Goal: Task Accomplishment & Management: Use online tool/utility

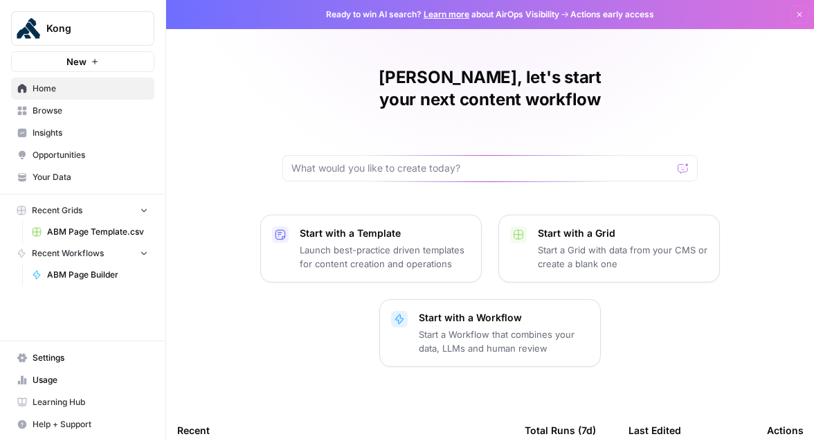
click at [67, 273] on span "ABM Page Builder" at bounding box center [97, 275] width 101 height 12
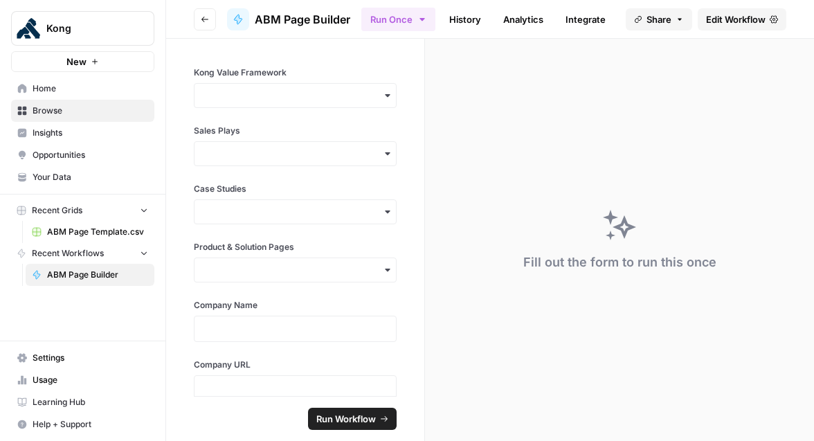
click at [201, 20] on icon "button" at bounding box center [205, 19] width 8 height 8
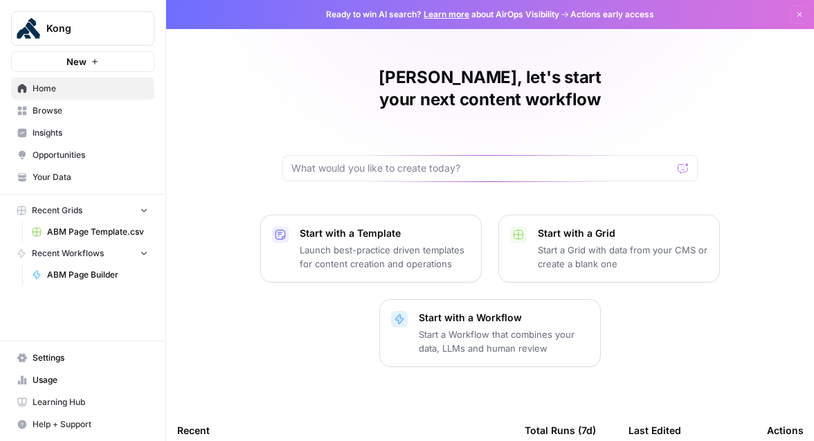
click at [75, 271] on span "ABM Page Builder" at bounding box center [97, 275] width 101 height 12
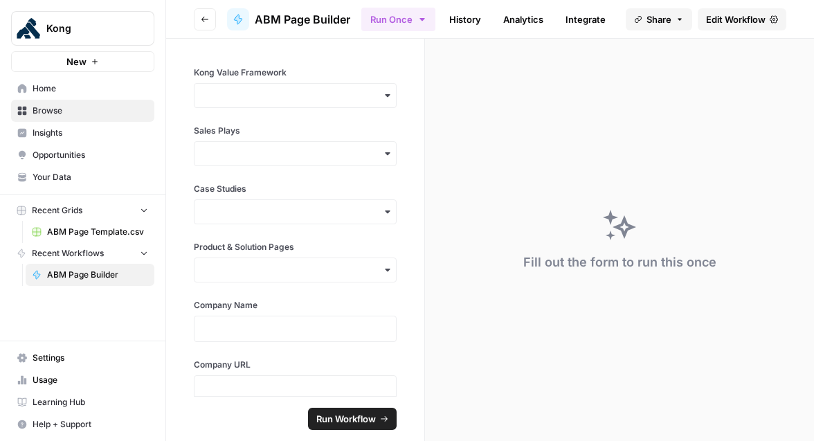
click at [718, 23] on span "Edit Workflow" at bounding box center [736, 19] width 60 height 14
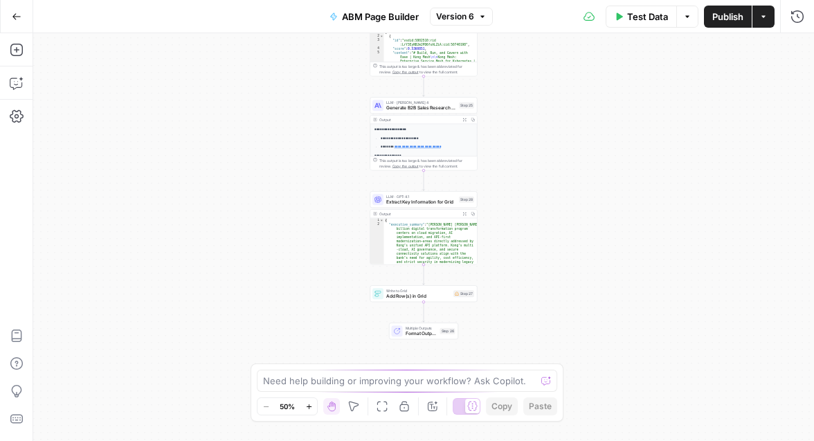
click at [305, 411] on button "Zoom In" at bounding box center [308, 406] width 17 height 17
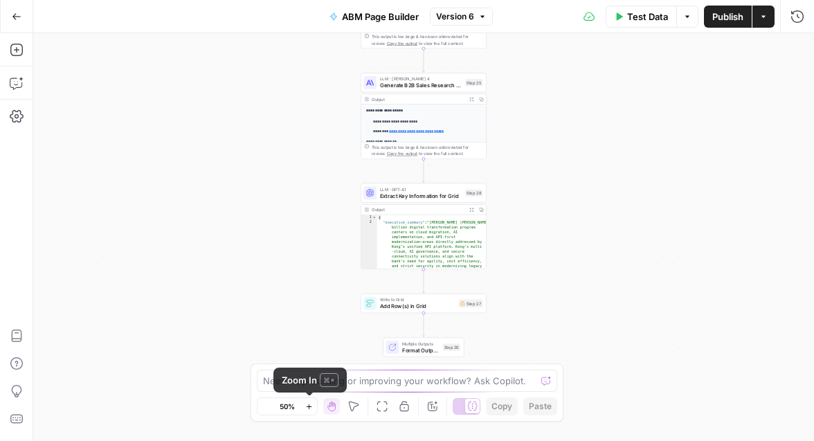
click at [305, 411] on button "Zoom In" at bounding box center [308, 406] width 17 height 17
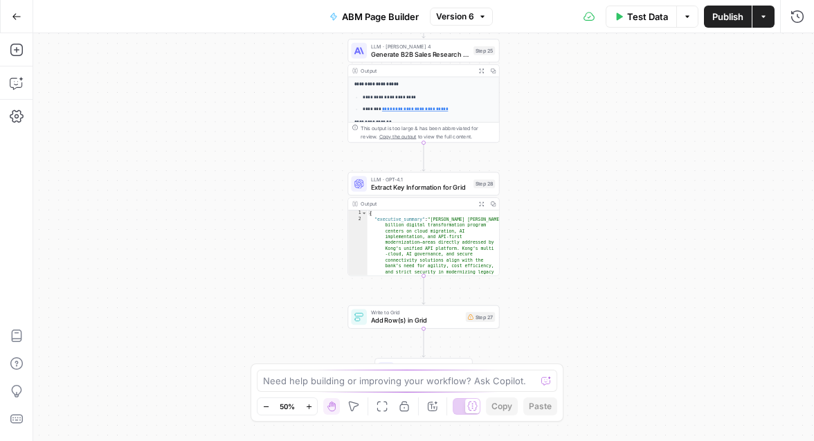
click at [305, 411] on button "Zoom In" at bounding box center [308, 406] width 17 height 17
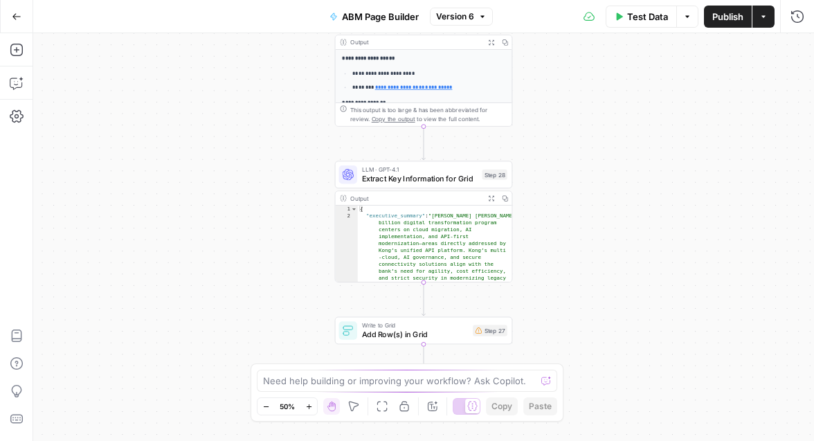
click at [305, 411] on button "Zoom In" at bounding box center [308, 406] width 17 height 17
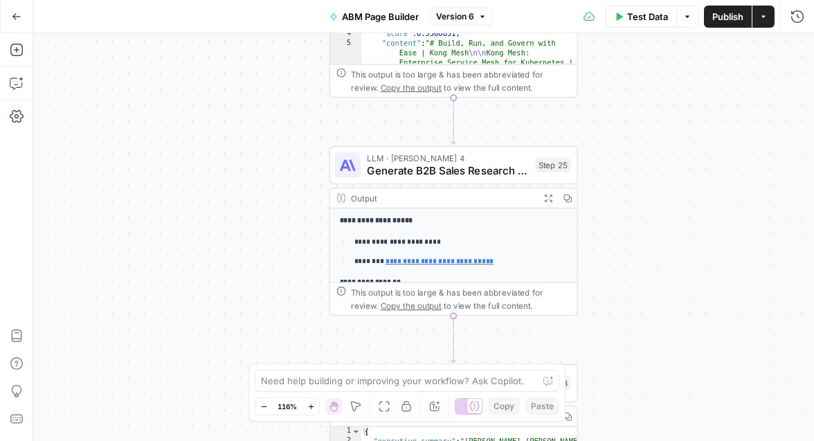
click at [548, 195] on icon "button" at bounding box center [548, 198] width 9 height 9
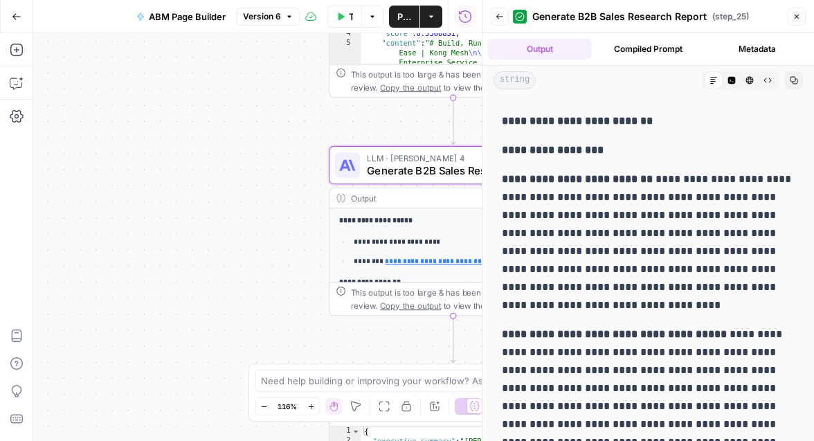
scroll to position [2181, 0]
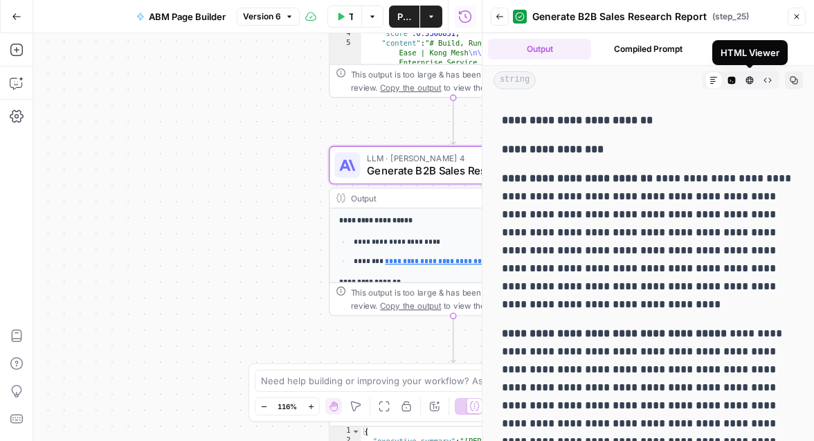
click at [748, 82] on icon "button" at bounding box center [750, 81] width 8 height 8
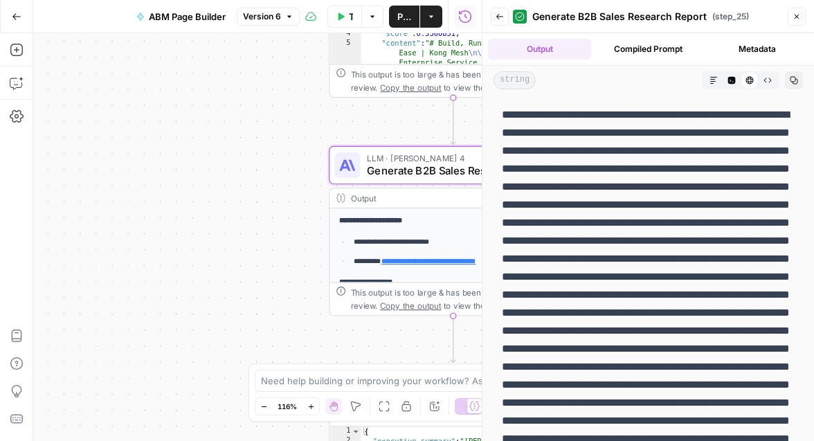
click at [748, 82] on icon at bounding box center [750, 81] width 8 height 8
click at [712, 82] on icon "button" at bounding box center [714, 80] width 8 height 8
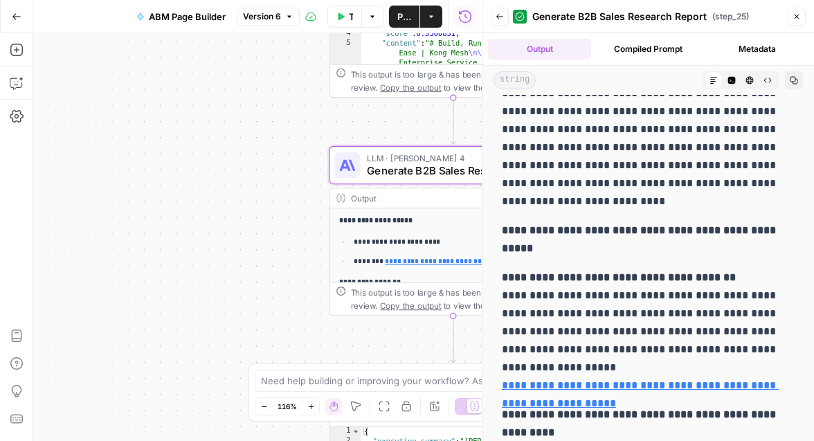
scroll to position [415, 0]
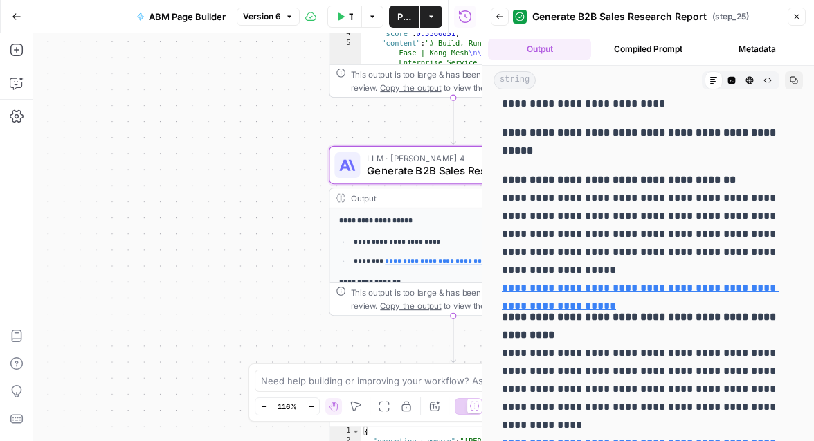
click at [577, 282] on link "**********" at bounding box center [640, 296] width 277 height 28
click at [711, 176] on p "**********" at bounding box center [648, 234] width 293 height 126
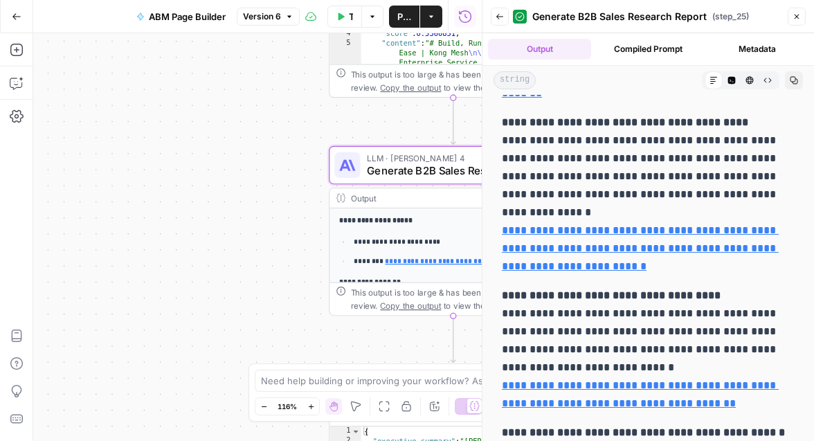
scroll to position [1003, 0]
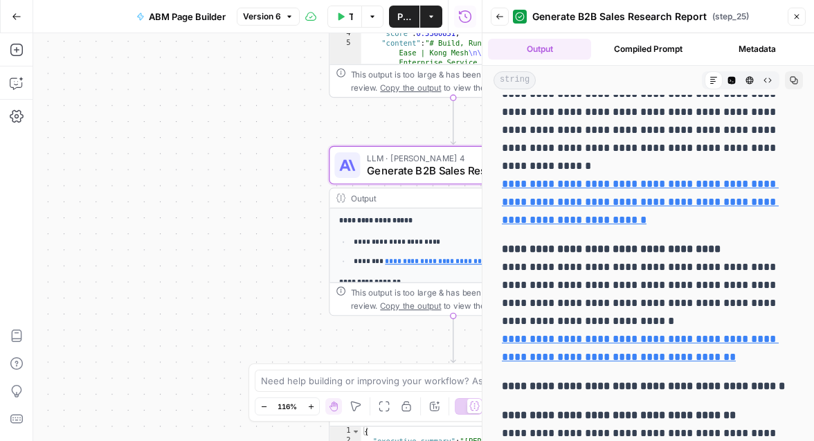
click at [802, 79] on button "Copy" at bounding box center [794, 80] width 18 height 18
